Goal: Check status: Check status

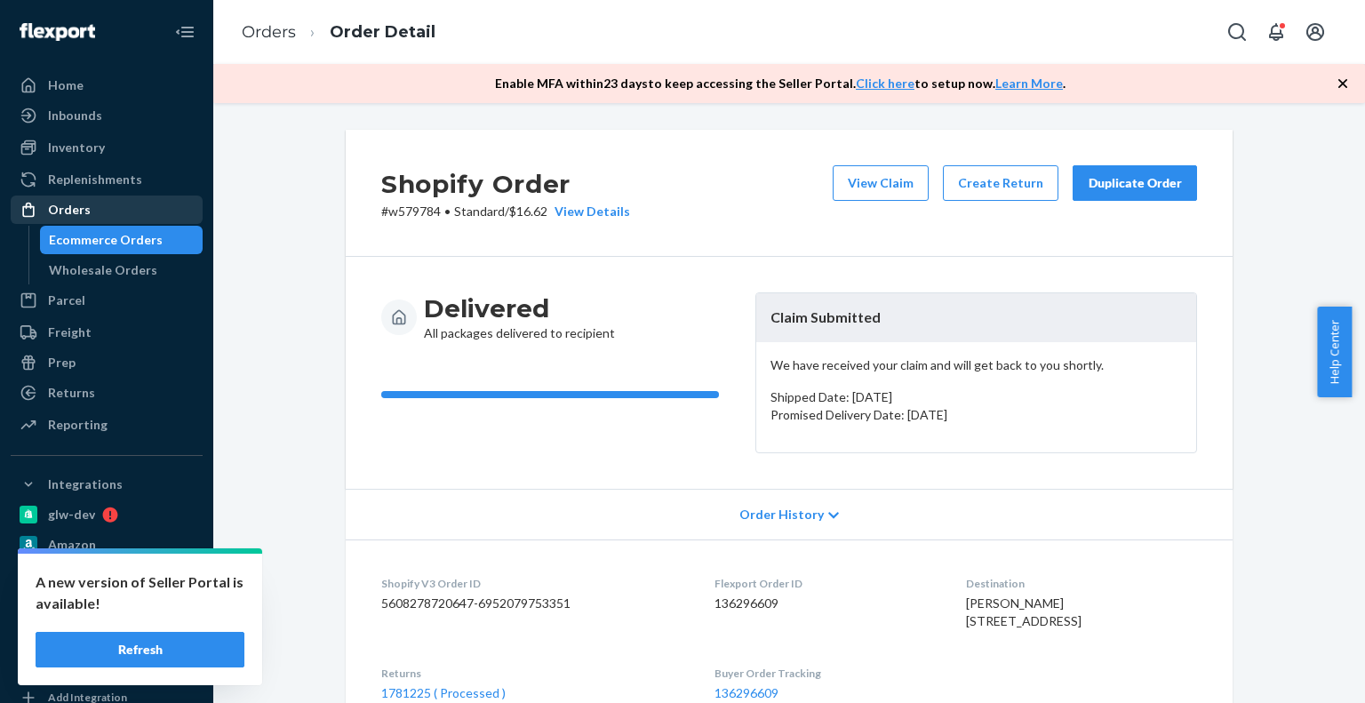
click at [62, 203] on div "Orders" at bounding box center [69, 210] width 43 height 18
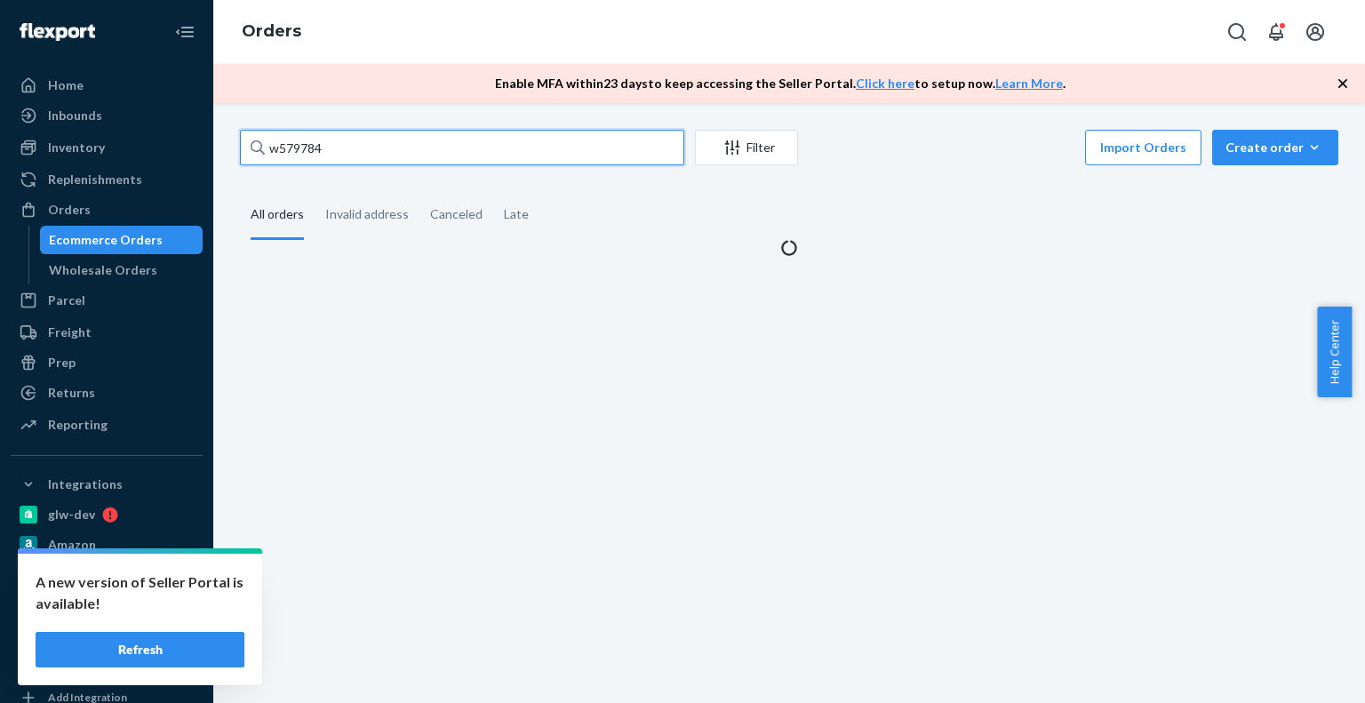
click at [387, 153] on input "w579784" at bounding box center [462, 148] width 444 height 36
click at [387, 152] on input "w579784" at bounding box center [462, 148] width 444 height 36
paste input "80605"
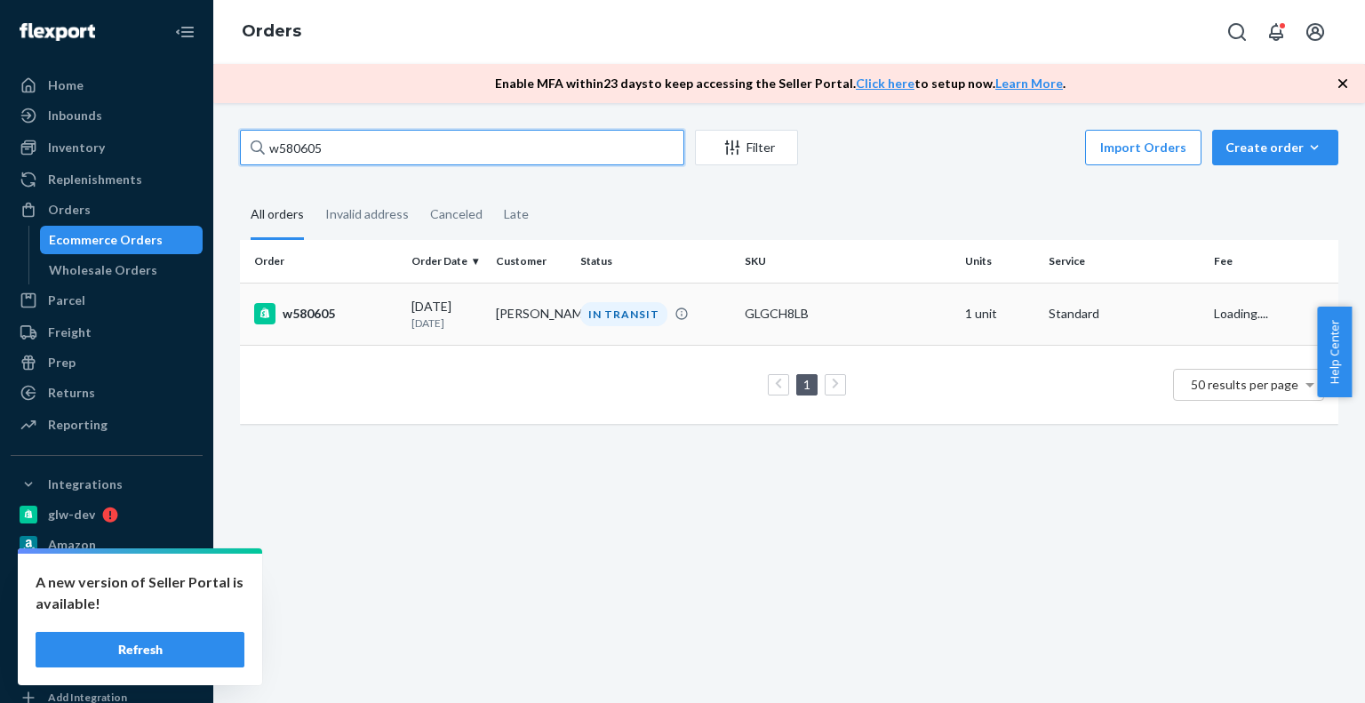
type input "w580605"
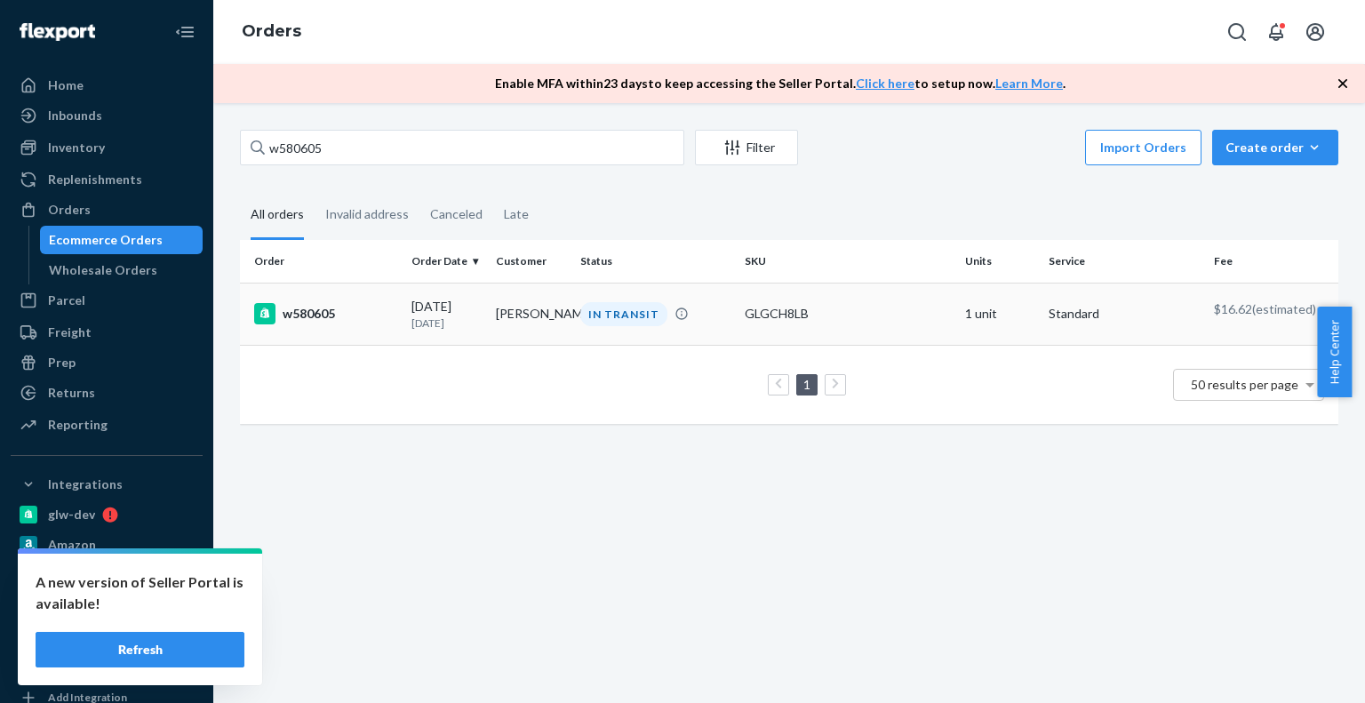
click at [354, 333] on td "w580605" at bounding box center [322, 314] width 164 height 62
